Goal: Check status: Check status

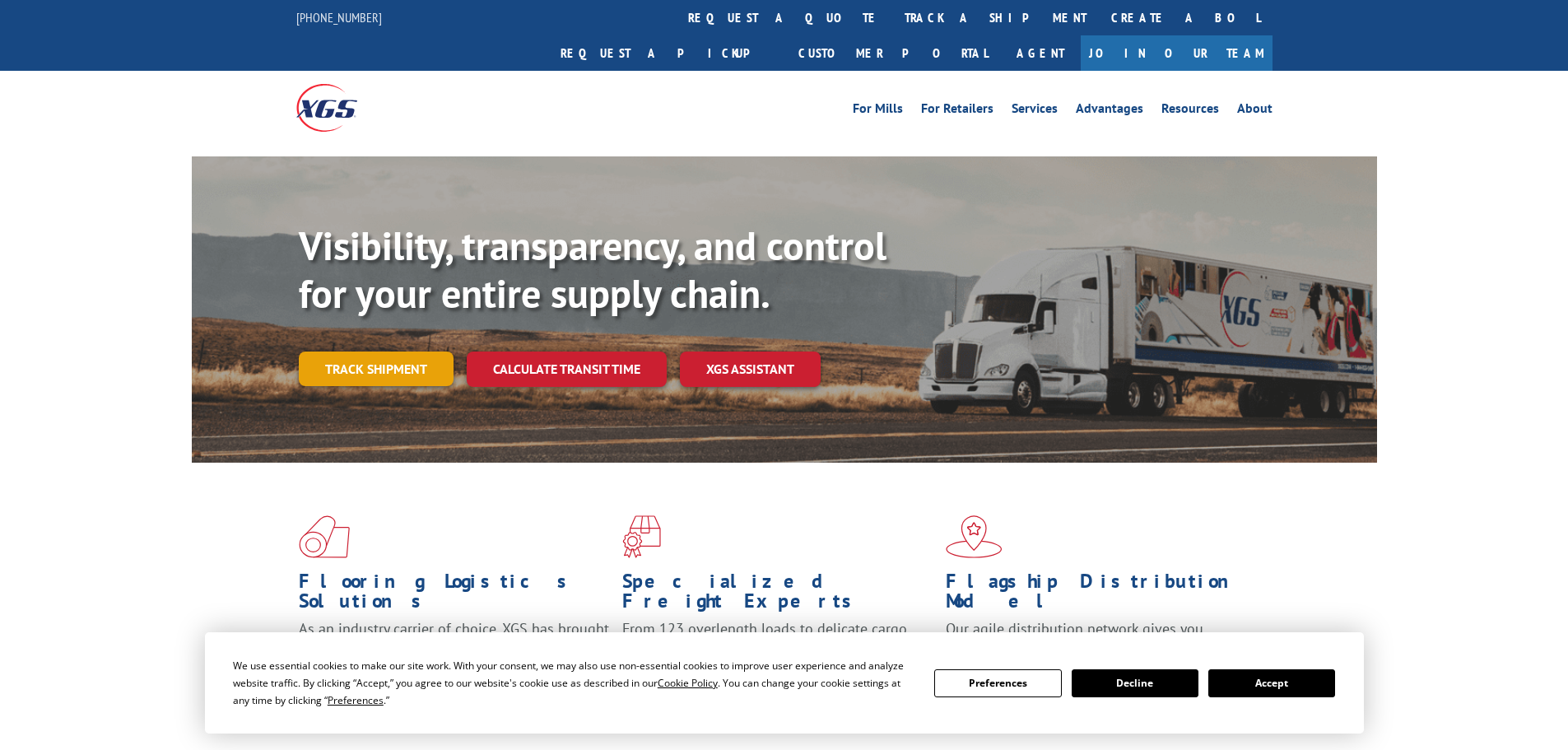
click at [404, 352] on link "Track shipment" at bounding box center [376, 369] width 155 height 34
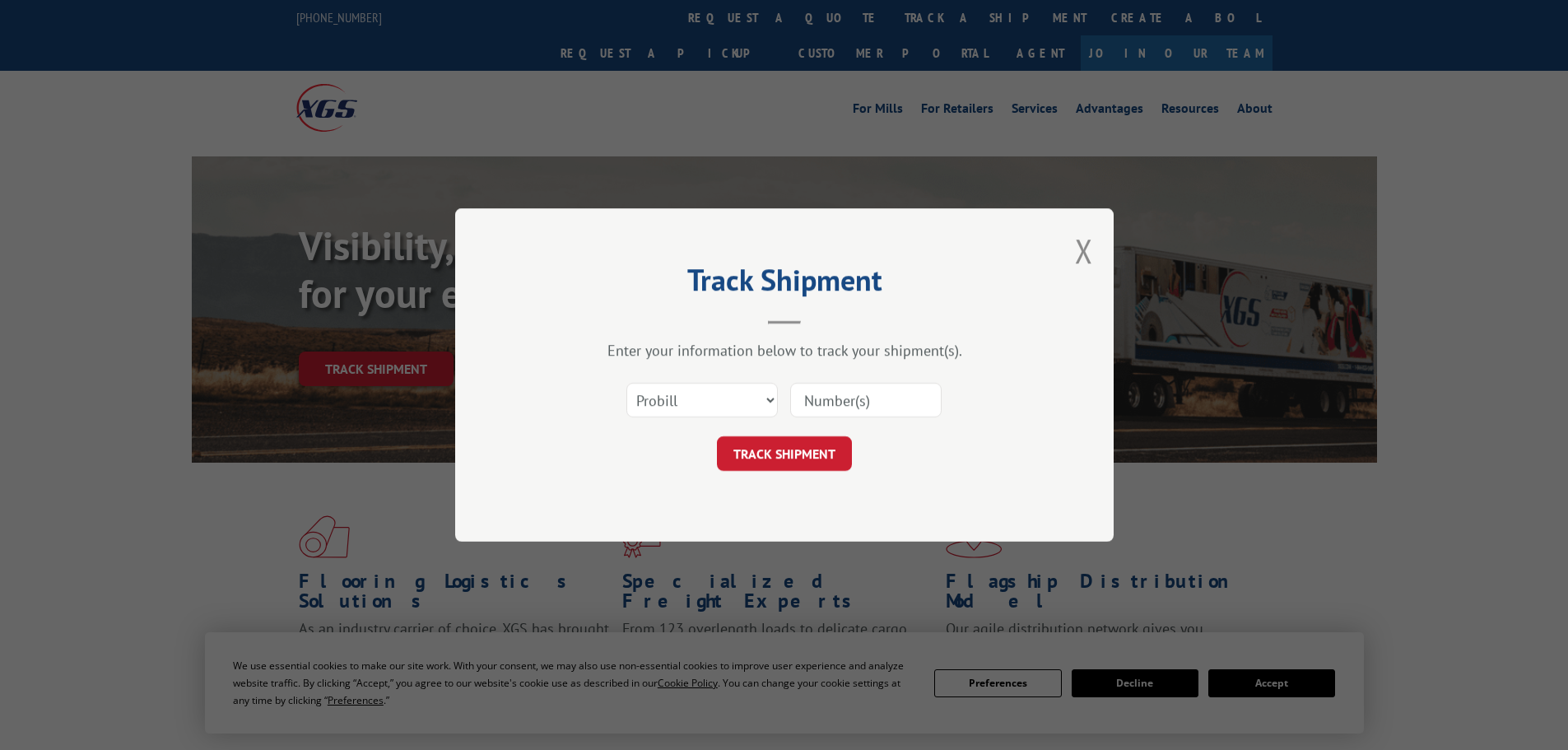
click at [841, 406] on input at bounding box center [866, 400] width 151 height 34
paste input "16137846"
type input "16137846"
click at [801, 459] on button "TRACK SHIPMENT" at bounding box center [785, 453] width 135 height 34
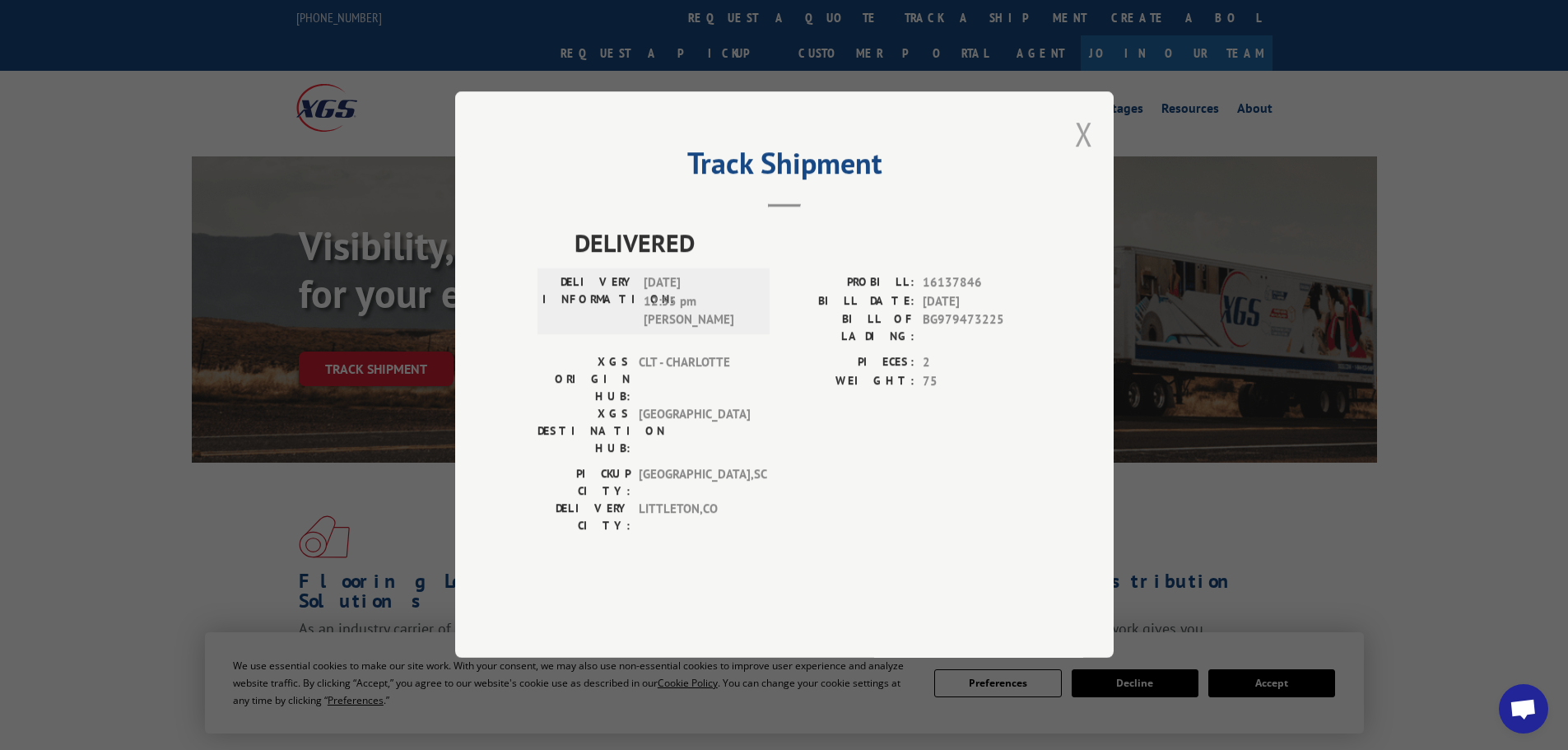
click at [1084, 156] on button "Close modal" at bounding box center [1085, 134] width 19 height 44
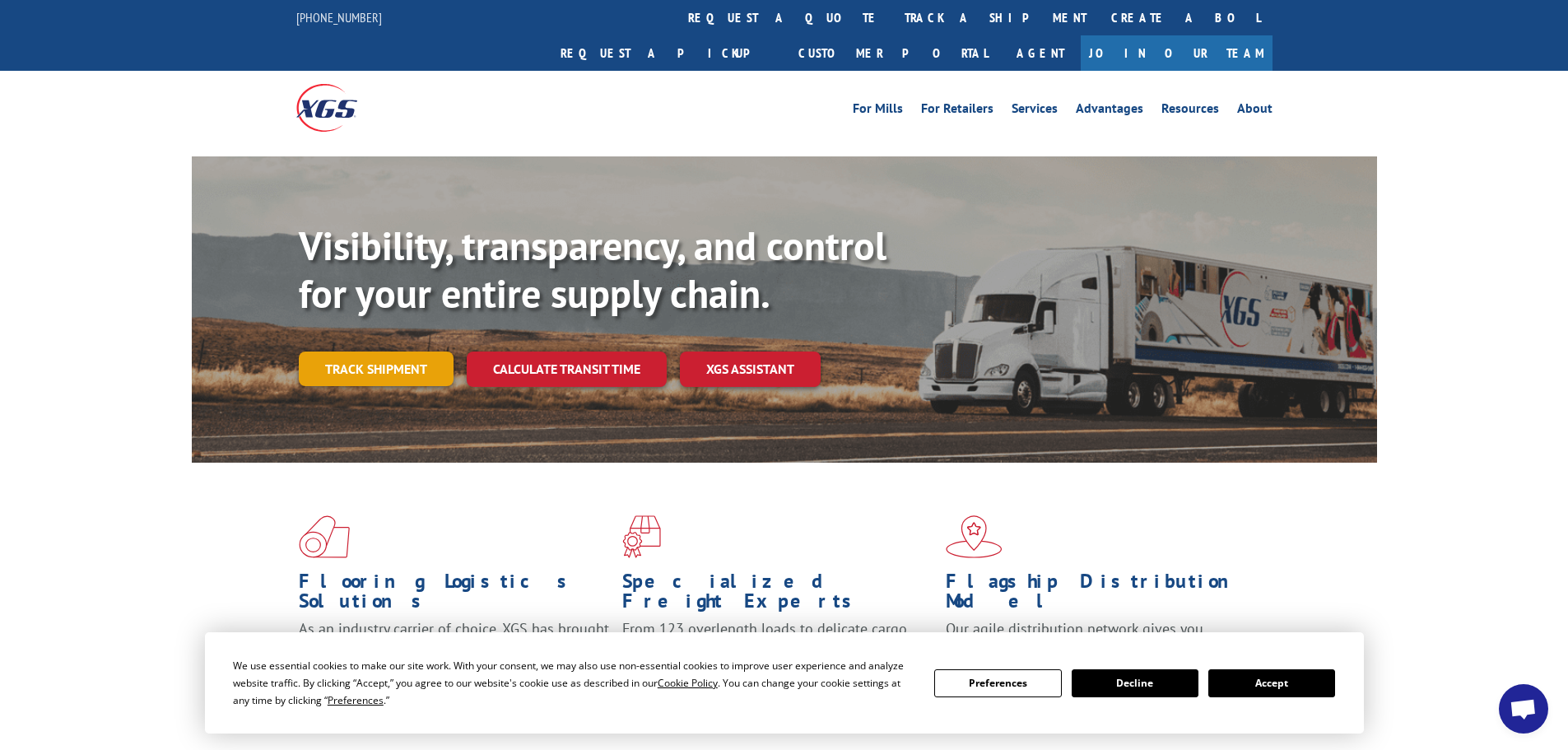
click at [384, 352] on link "Track shipment" at bounding box center [376, 369] width 155 height 34
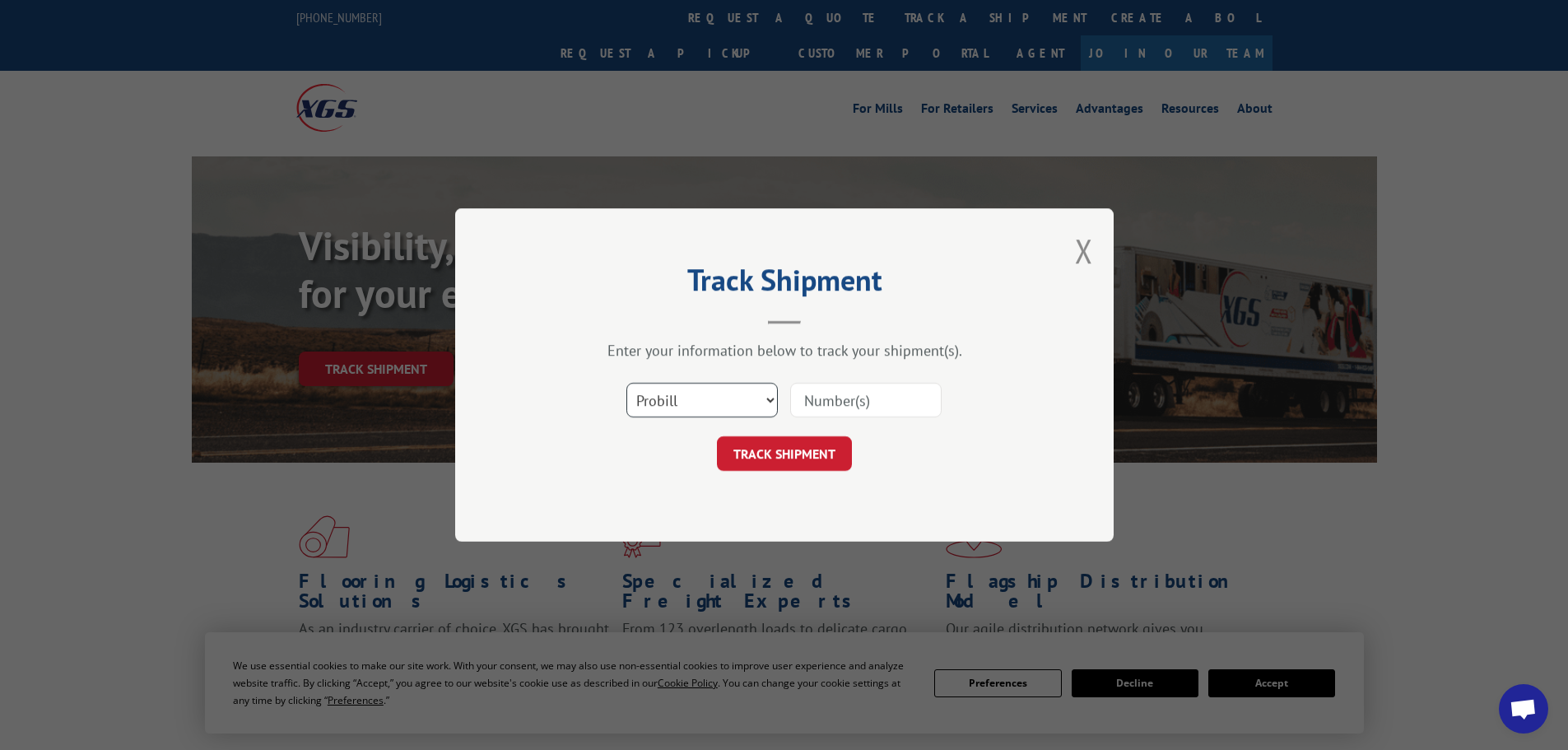
click at [754, 409] on select "Select category... Probill BOL PO" at bounding box center [701, 400] width 151 height 34
click at [818, 416] on input at bounding box center [866, 400] width 151 height 34
paste input "16137846"
type input "16137846"
click at [803, 452] on button "TRACK SHIPMENT" at bounding box center [785, 453] width 135 height 34
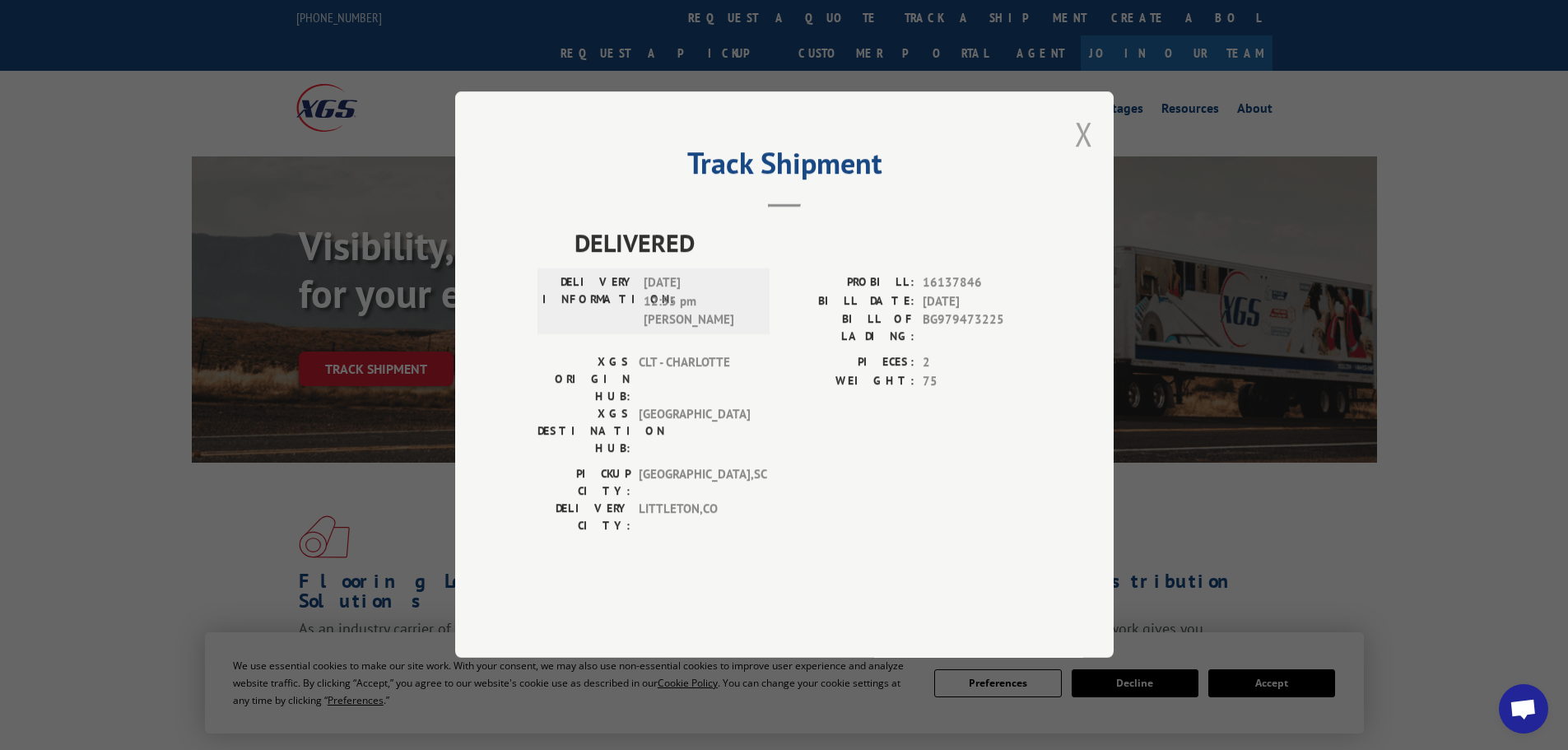
click at [1082, 156] on button "Close modal" at bounding box center [1085, 134] width 19 height 44
